Goal: Transaction & Acquisition: Purchase product/service

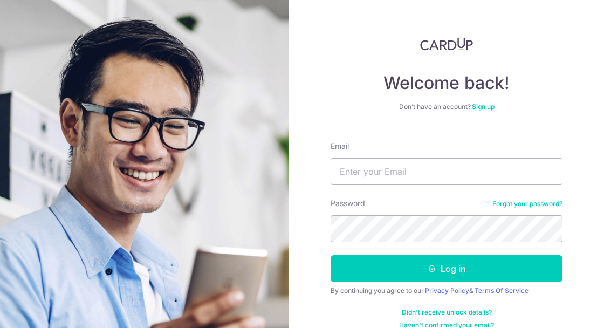
type input "expertise_17@hotmail.com"
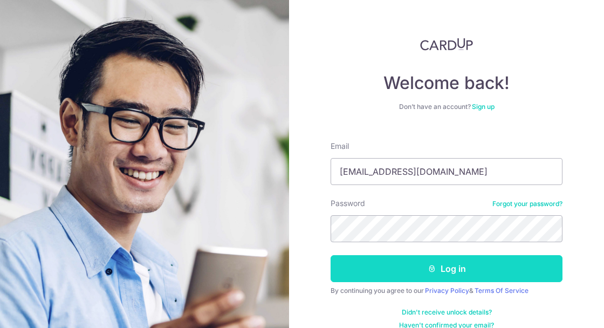
click at [463, 273] on button "Log in" at bounding box center [446, 268] width 232 height 27
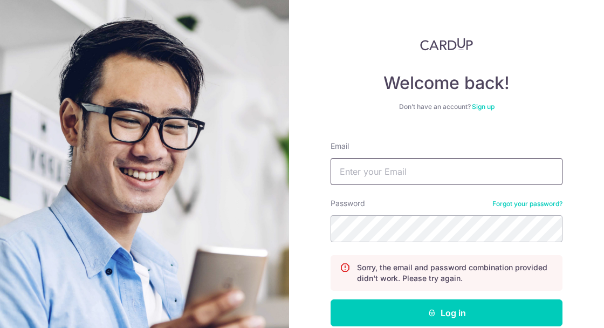
click at [453, 174] on input "Email" at bounding box center [446, 171] width 232 height 27
type input "E"
type input "expertise_17@hotmail.com"
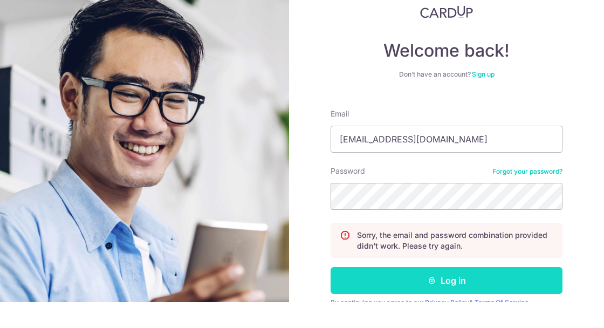
click at [489, 299] on button "Log in" at bounding box center [446, 306] width 232 height 27
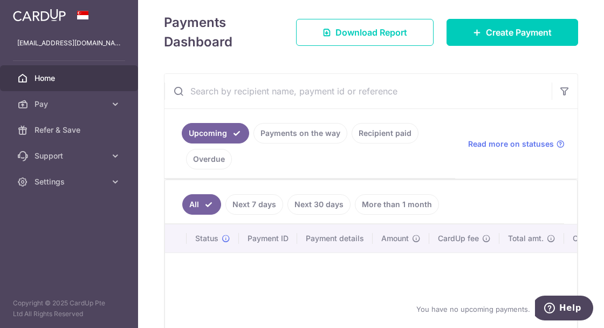
scroll to position [141, 0]
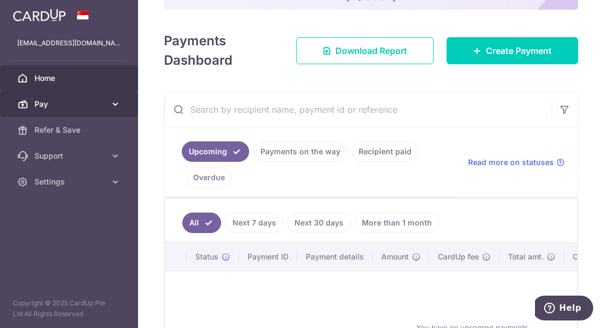
click at [114, 101] on icon at bounding box center [115, 104] width 11 height 11
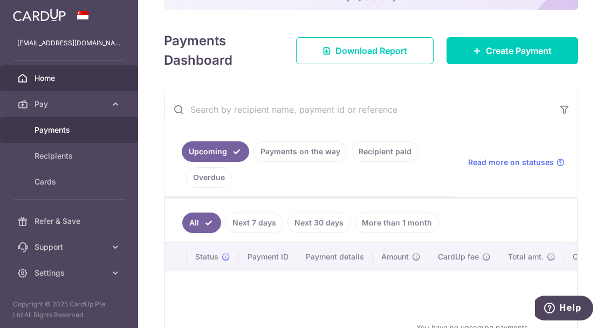
click at [79, 130] on span "Payments" at bounding box center [70, 130] width 71 height 11
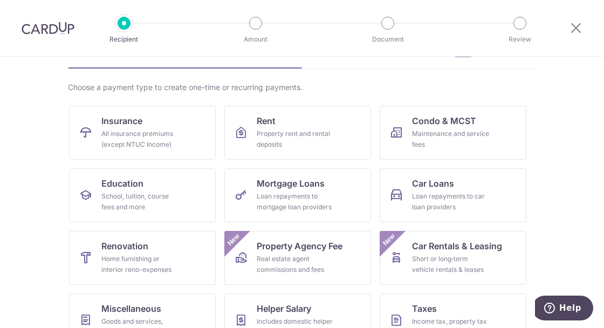
scroll to position [102, 0]
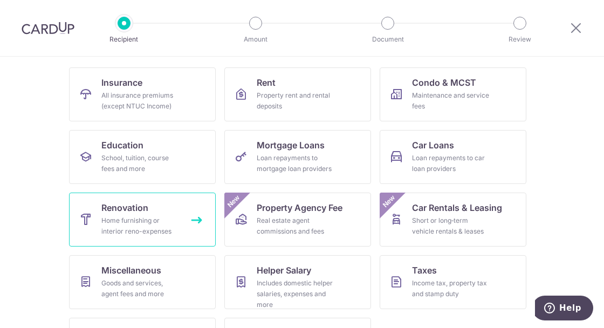
click at [169, 234] on div "Home furnishing or interior reno-expenses" at bounding box center [140, 226] width 78 height 22
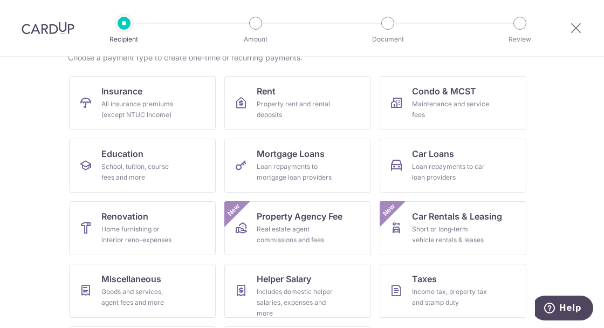
scroll to position [102, 0]
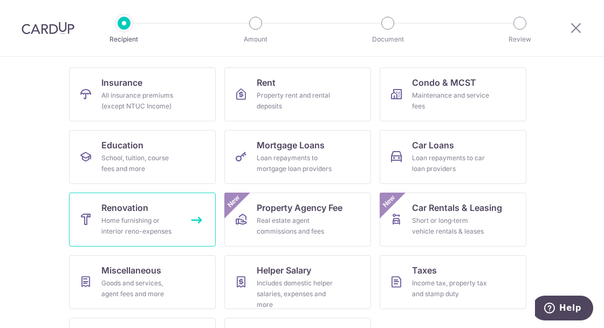
click at [155, 229] on div "Home furnishing or interior reno-expenses" at bounding box center [140, 226] width 78 height 22
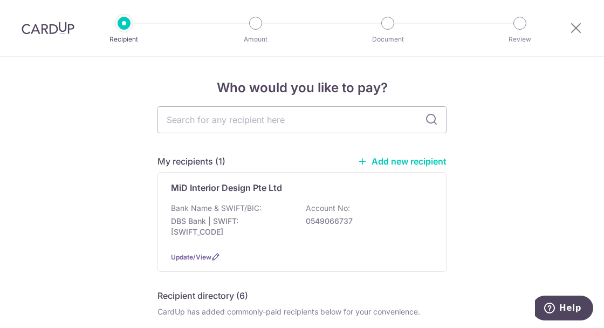
click at [401, 161] on link "Add new recipient" at bounding box center [401, 161] width 89 height 11
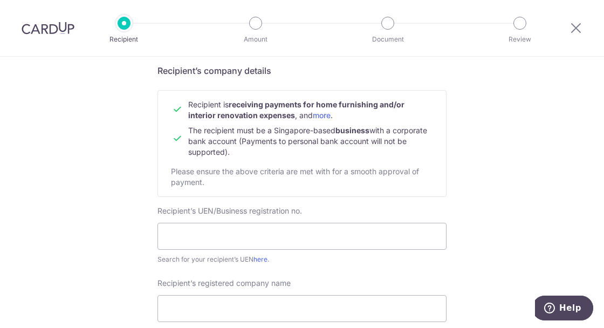
scroll to position [85, 0]
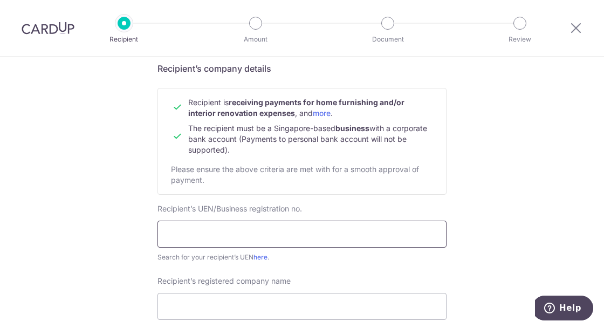
click at [304, 229] on input "text" at bounding box center [301, 234] width 289 height 27
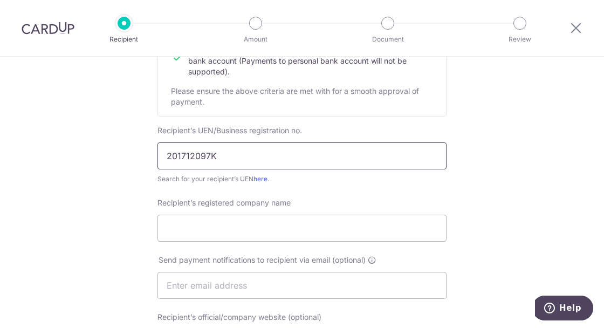
scroll to position [164, 0]
type input "201712097K"
click at [267, 175] on link "here" at bounding box center [260, 178] width 14 height 8
click at [278, 224] on input "Recipient’s registered company name" at bounding box center [301, 227] width 289 height 27
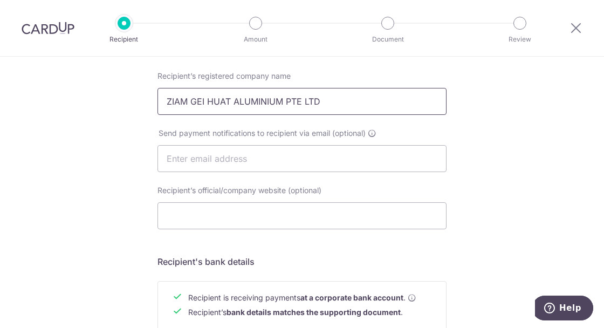
scroll to position [307, 0]
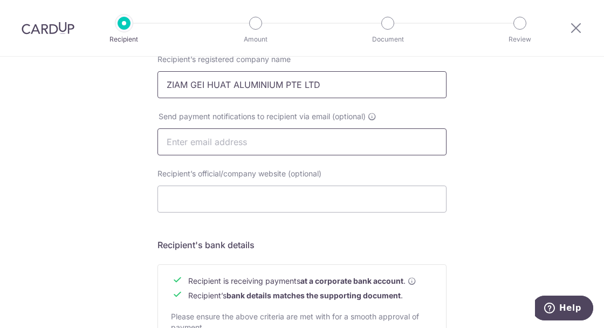
type input "ZIAM GEI HUAT ALUMINIUM PTE LTD"
click at [281, 141] on input "text" at bounding box center [301, 141] width 289 height 27
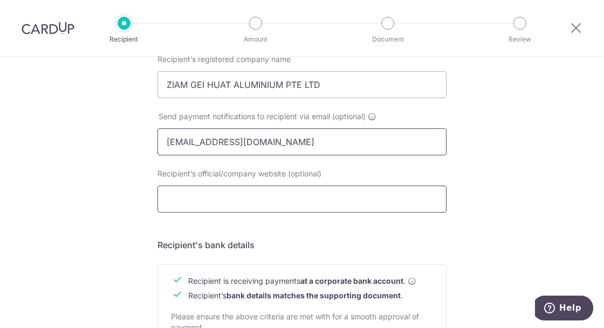
type input "ZGHALUMINIUM@GMAIL.COM"
click at [298, 194] on input "Recipient’s official/company website (optional)" at bounding box center [301, 198] width 289 height 27
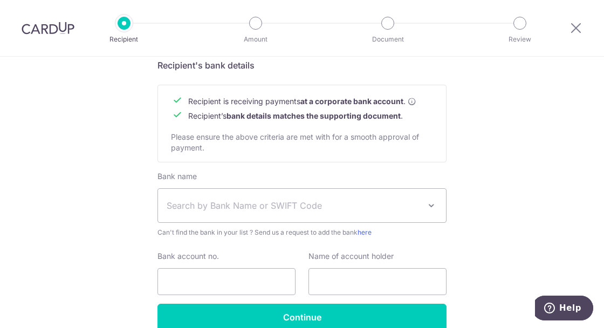
scroll to position [487, 0]
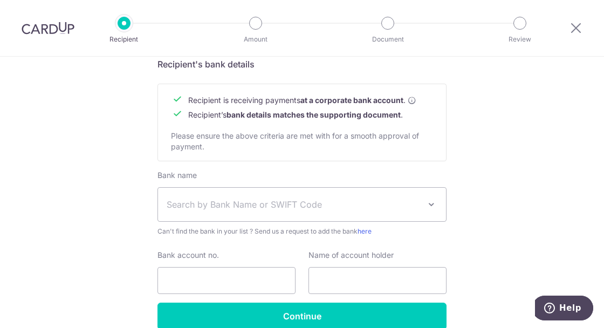
type input "WWW.ZGHALUMINIUM.COM"
click at [435, 204] on span at bounding box center [431, 204] width 13 height 13
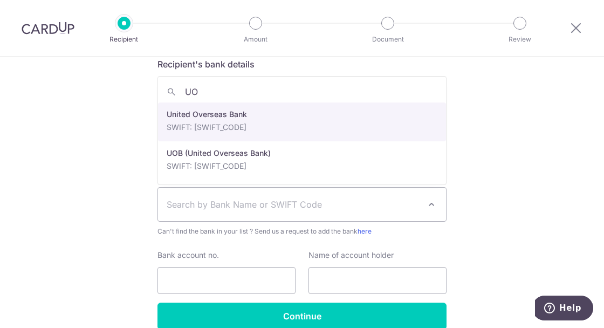
type input "UOB"
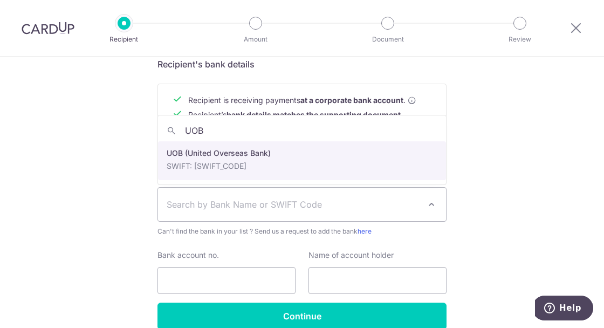
select select "18"
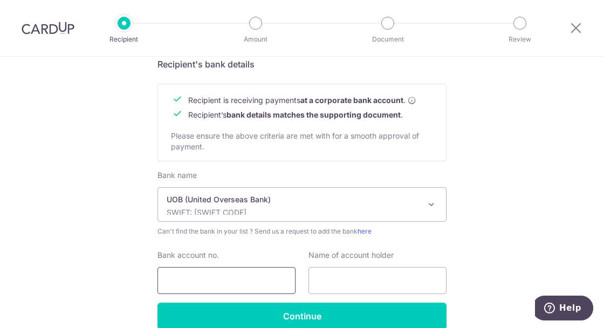
click at [246, 277] on input "Bank account no." at bounding box center [226, 280] width 138 height 27
type input "3803291894"
click at [379, 283] on input "text" at bounding box center [377, 280] width 138 height 27
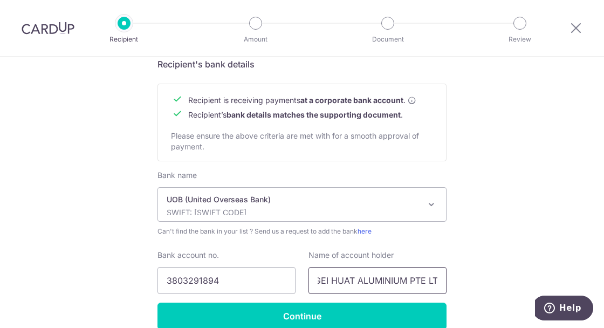
scroll to position [0, 33]
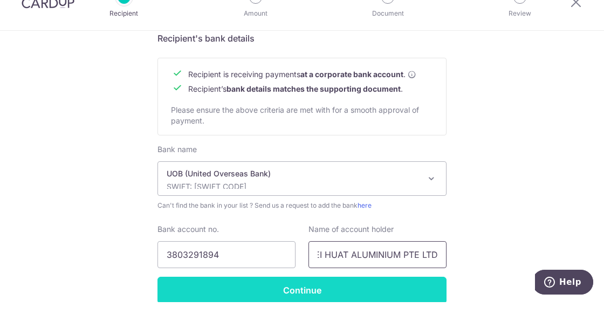
type input "ZIAM GEI HUAT ALUMINIUM PTE LTD"
click at [366, 309] on input "Continue" at bounding box center [301, 315] width 289 height 27
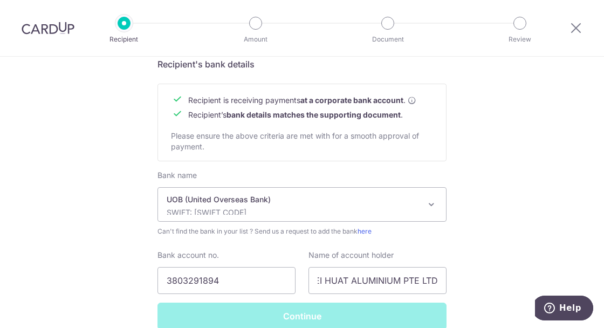
scroll to position [0, 0]
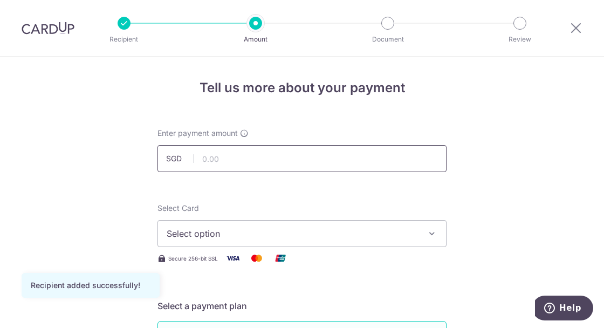
click at [275, 160] on input "text" at bounding box center [301, 158] width 289 height 27
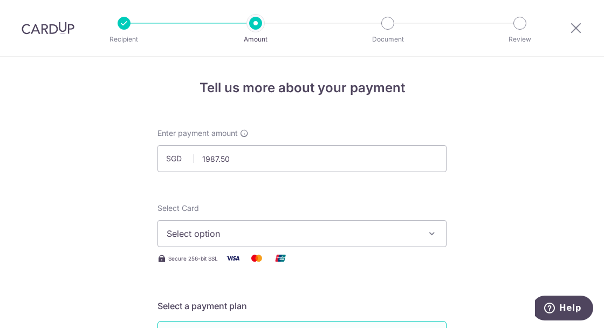
click at [427, 235] on icon "button" at bounding box center [431, 233] width 11 height 11
type input "1,987.50"
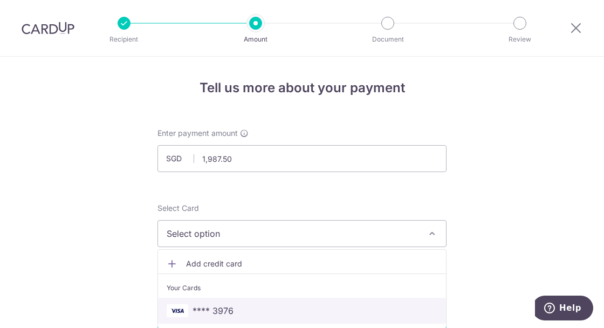
click at [306, 305] on span "**** 3976" at bounding box center [302, 310] width 271 height 13
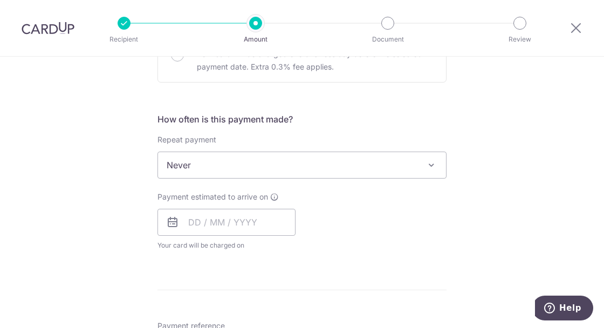
scroll to position [377, 0]
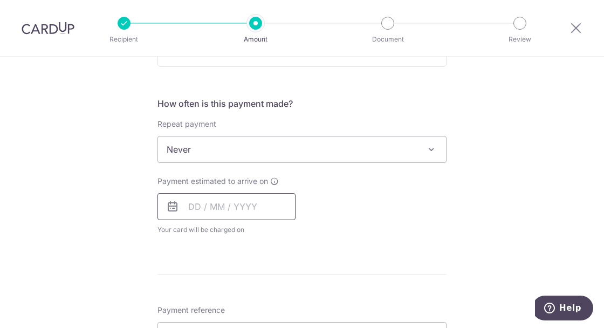
click at [252, 205] on input "text" at bounding box center [226, 206] width 138 height 27
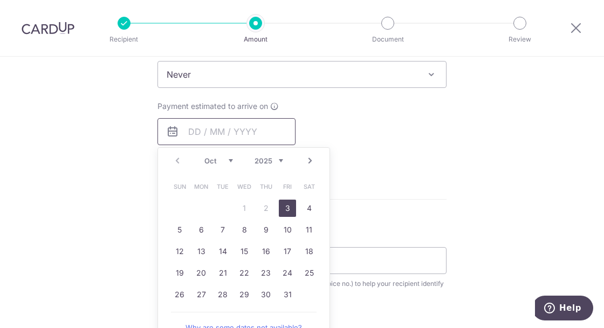
scroll to position [452, 0]
click at [312, 209] on link "4" at bounding box center [308, 207] width 17 height 17
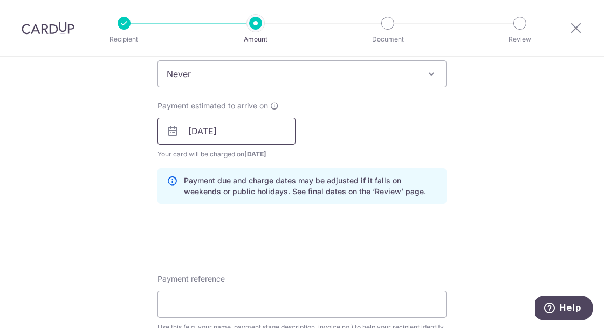
click at [235, 129] on input "04/10/2025" at bounding box center [226, 131] width 138 height 27
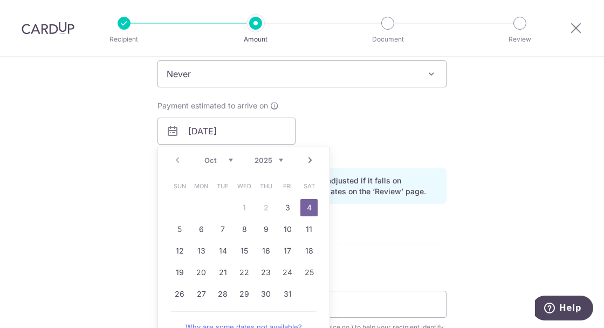
click at [290, 204] on link "3" at bounding box center [287, 207] width 17 height 17
type input "03/10/2025"
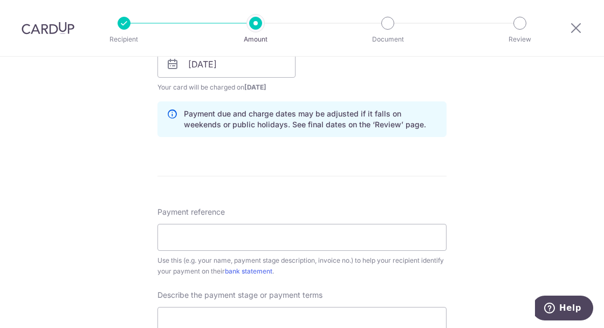
scroll to position [557, 0]
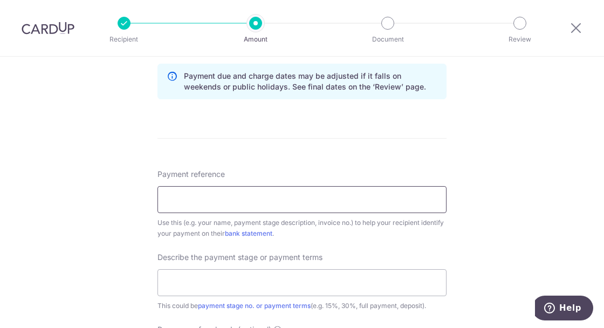
click at [348, 194] on input "Payment reference" at bounding box center [301, 199] width 289 height 27
click at [253, 197] on input "WINDOWS AND GRILLS 516 WOOD" at bounding box center [301, 199] width 289 height 27
click at [260, 195] on input "WINDOWS AND GRILLS 516 WOOD" at bounding box center [301, 199] width 289 height 27
click at [333, 201] on input "WINDOWS AND GRILLES 516 WOOD" at bounding box center [301, 199] width 289 height 27
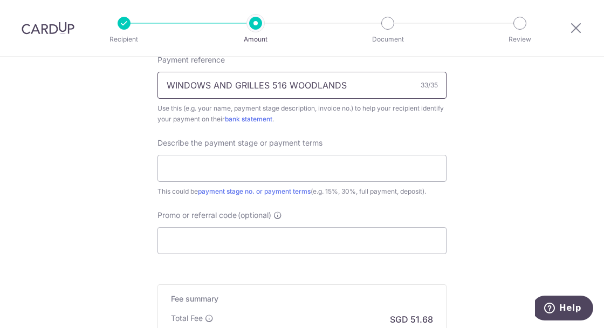
scroll to position [679, 0]
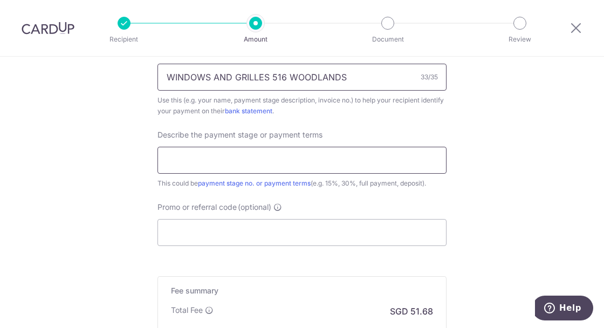
type input "WINDOWS AND GRILLES 516 WOODLANDS"
click at [322, 159] on input "text" at bounding box center [301, 160] width 289 height 27
type input "1"
type input "50% DEPOSIT OF FULL PAYMENT"
click at [270, 228] on input "Promo or referral code (optional)" at bounding box center [301, 232] width 289 height 27
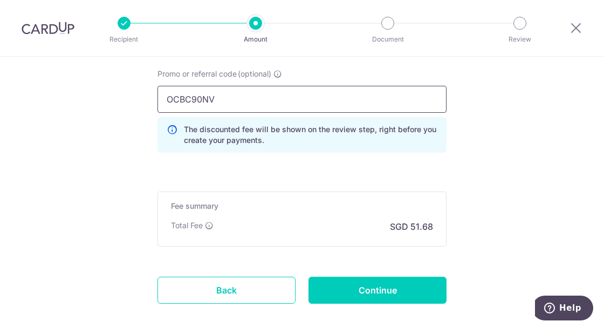
scroll to position [812, 0]
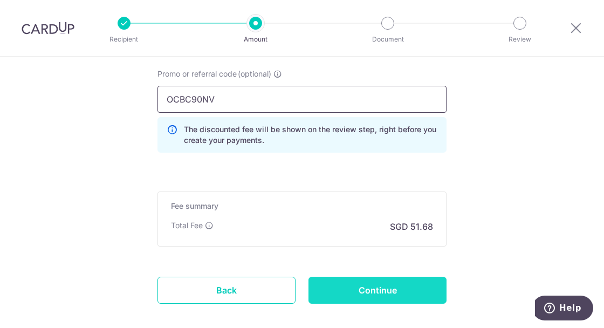
type input "OCBC90NV"
click at [382, 281] on input "Continue" at bounding box center [377, 290] width 138 height 27
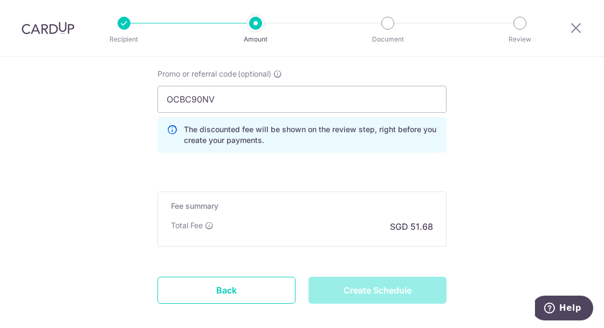
type input "Create Schedule"
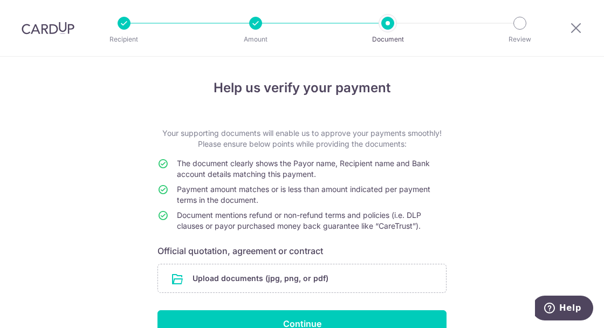
scroll to position [8, 0]
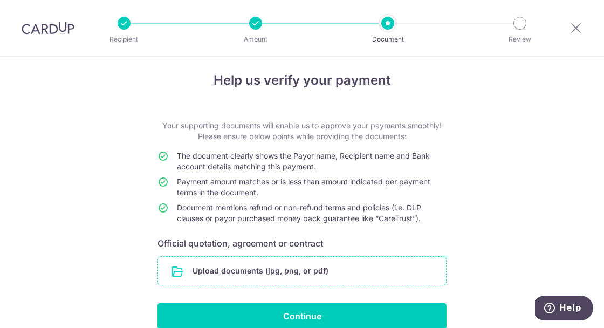
click at [355, 257] on input "file" at bounding box center [302, 271] width 288 height 28
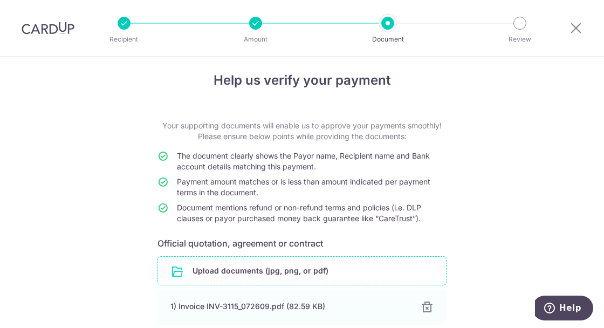
scroll to position [52, 0]
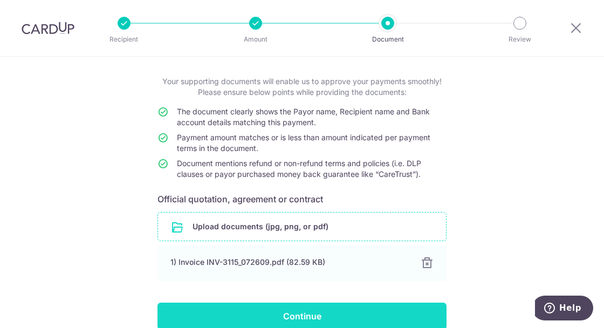
click at [339, 315] on input "Continue" at bounding box center [301, 315] width 289 height 27
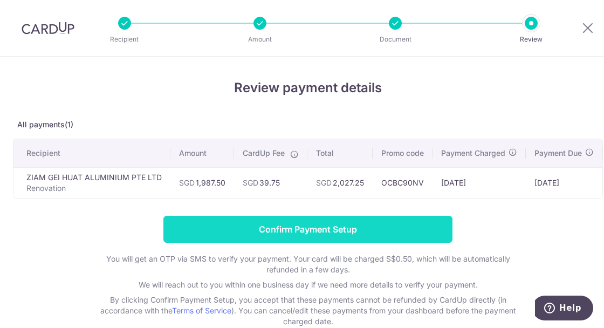
click at [345, 228] on input "Confirm Payment Setup" at bounding box center [307, 229] width 289 height 27
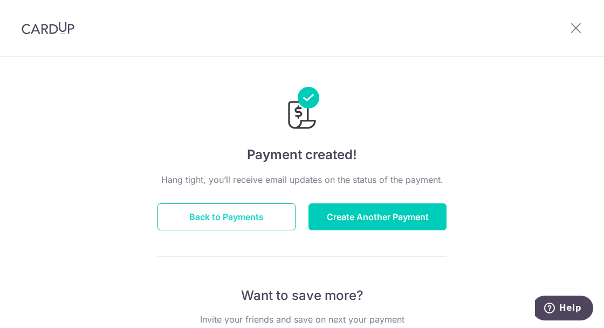
click at [261, 215] on button "Back to Payments" at bounding box center [226, 216] width 138 height 27
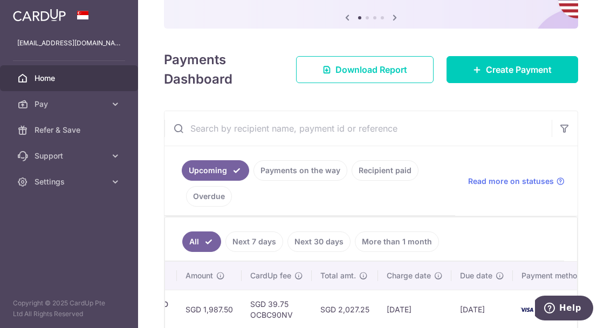
scroll to position [0, 362]
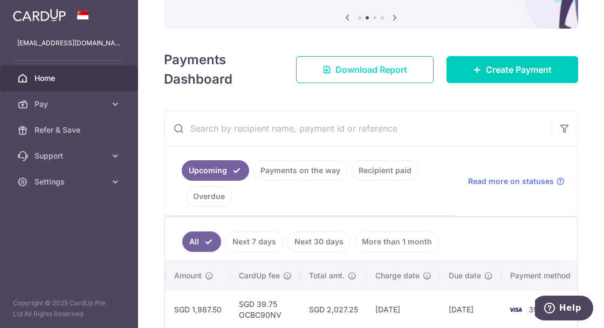
click at [381, 67] on span "Download Report" at bounding box center [371, 69] width 72 height 13
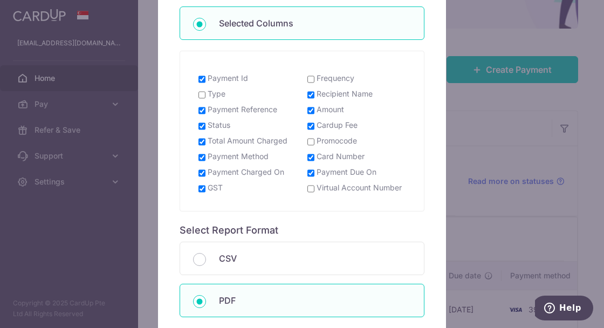
scroll to position [97, 0]
